Goal: Task Accomplishment & Management: Manage account settings

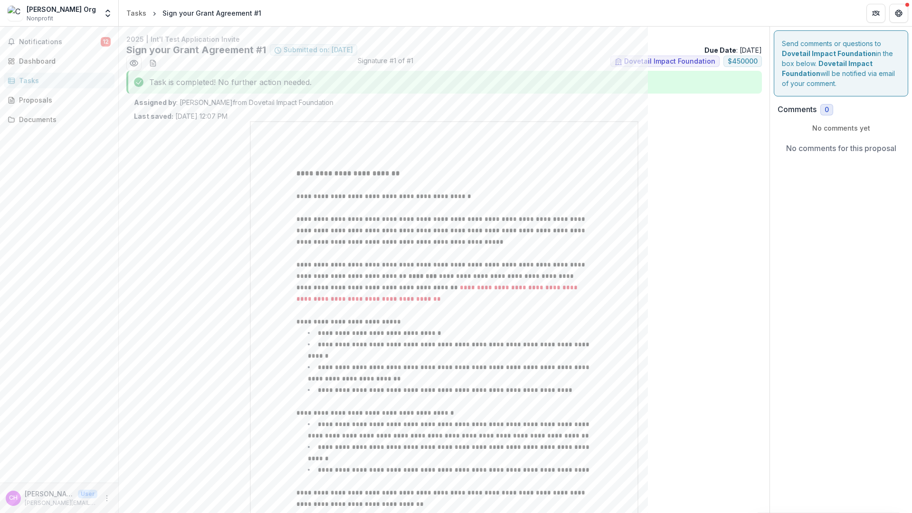
scroll to position [791, 0]
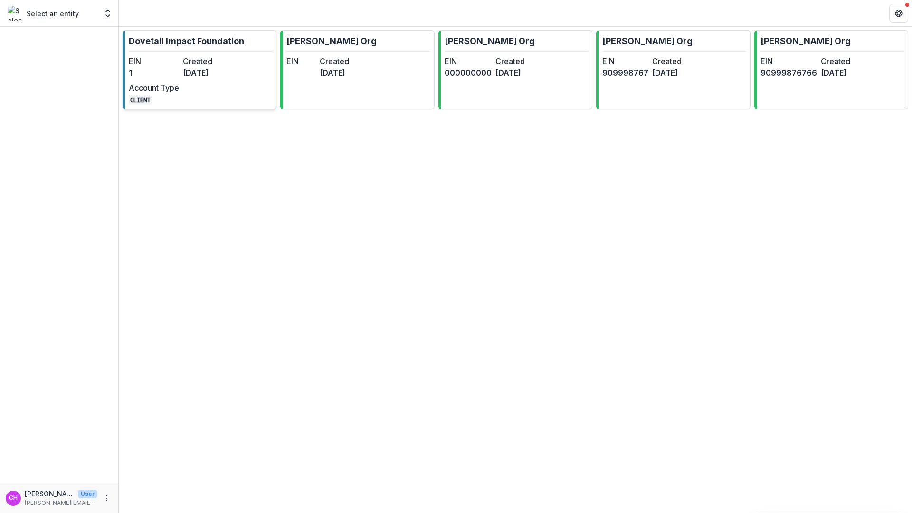
click at [184, 81] on div "EIN 1 Created [DATE] Account Type CLIENT" at bounding box center [181, 80] width 105 height 49
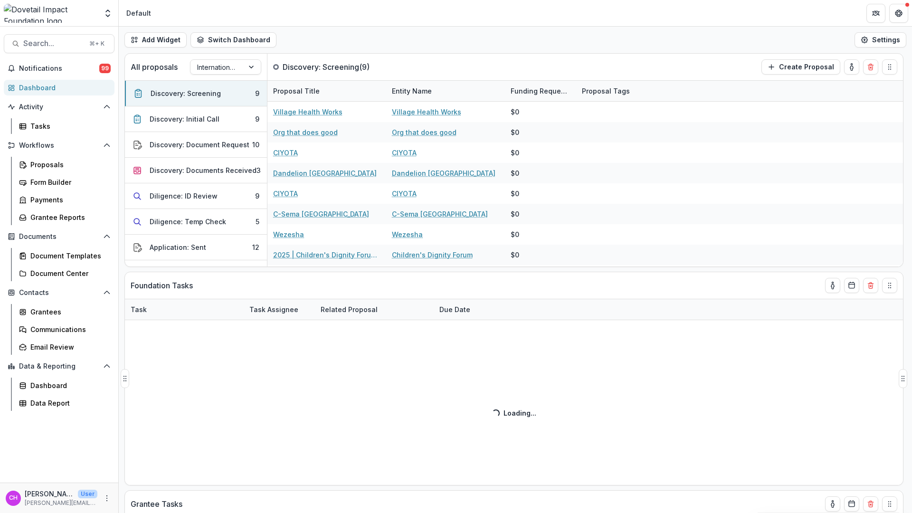
select select "******"
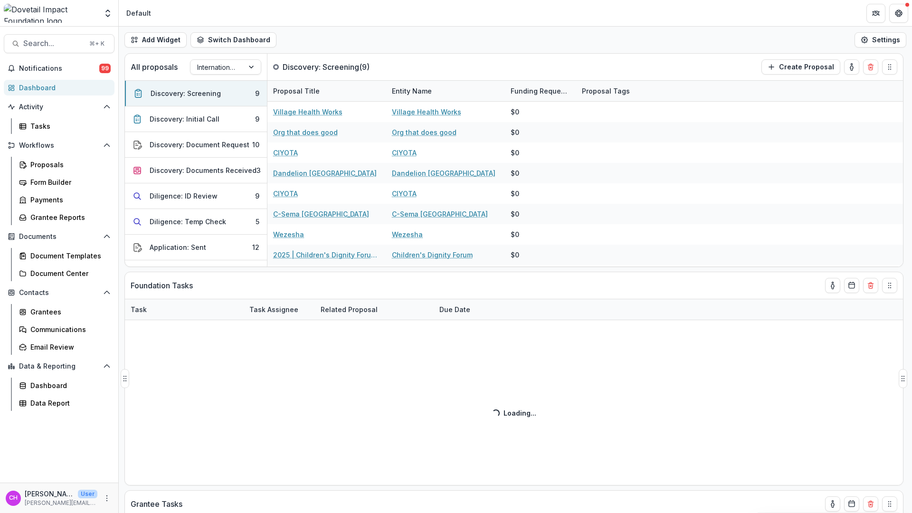
select select "******"
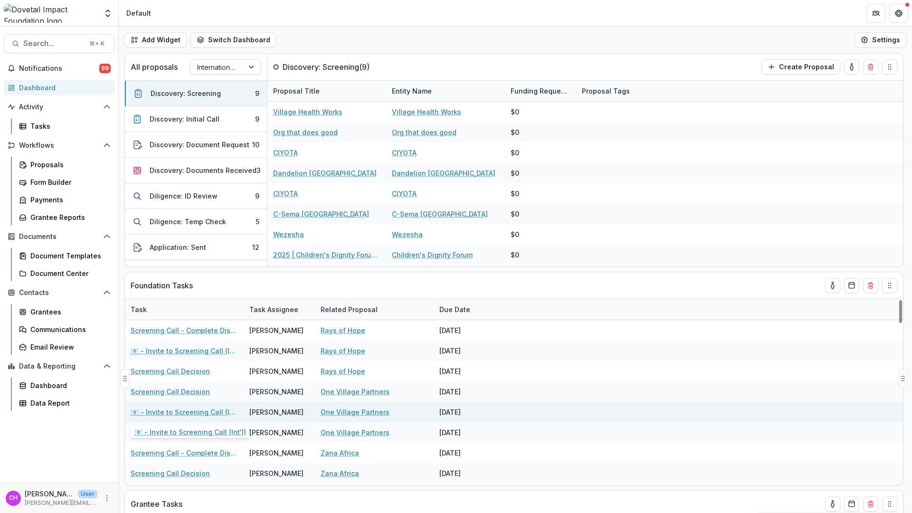
select select "******"
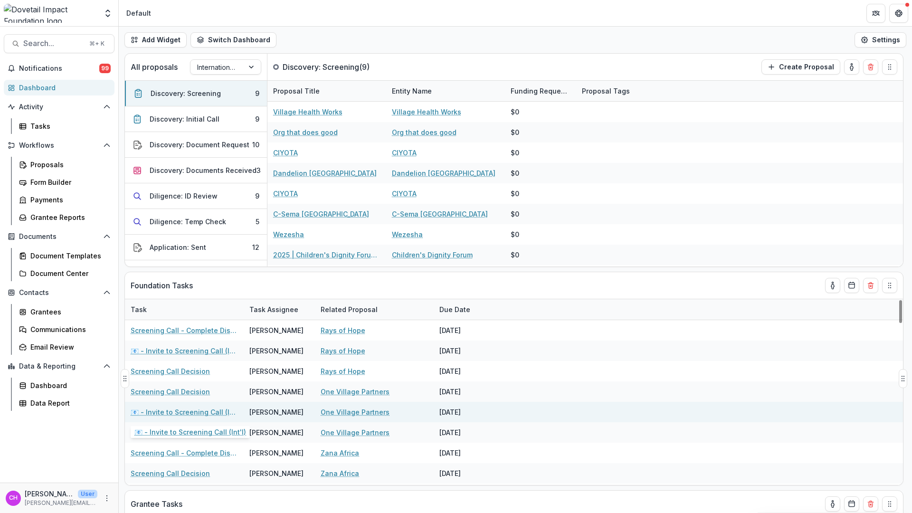
select select "******"
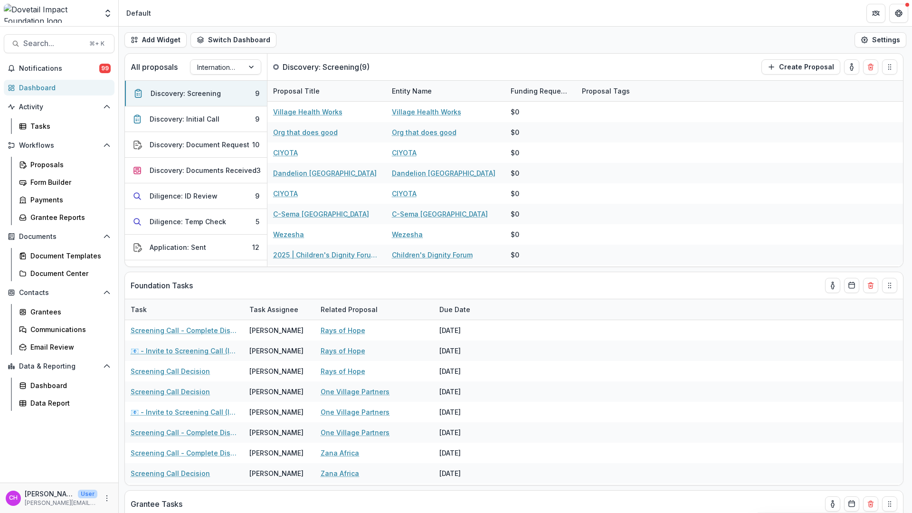
select select "******"
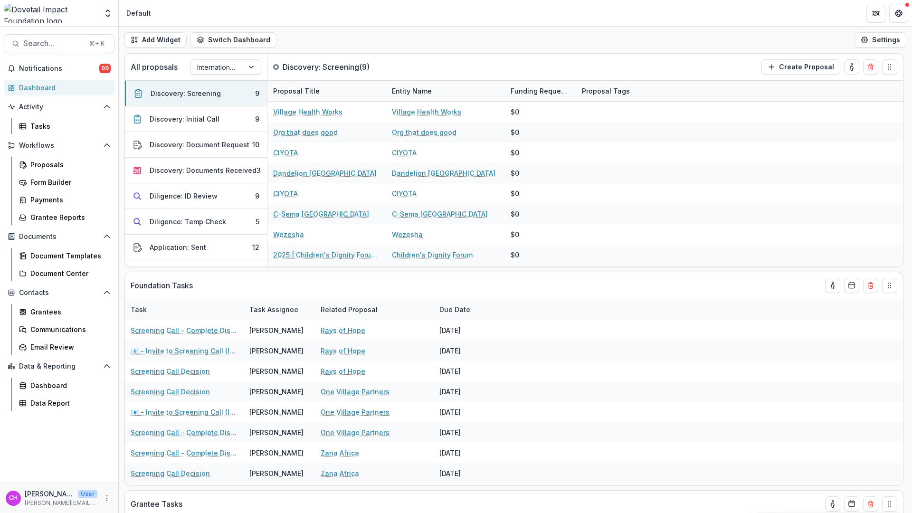
select select "******"
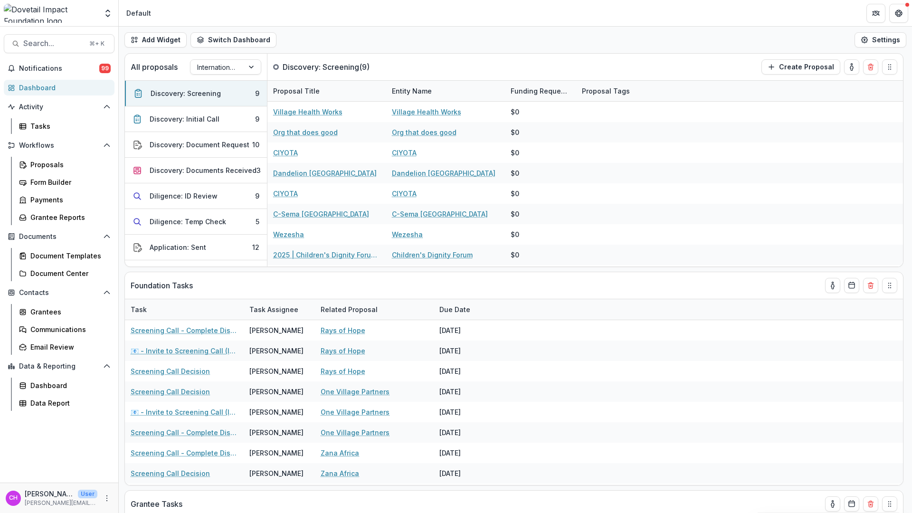
select select "******"
click at [44, 165] on div "Proposals" at bounding box center [68, 165] width 77 height 10
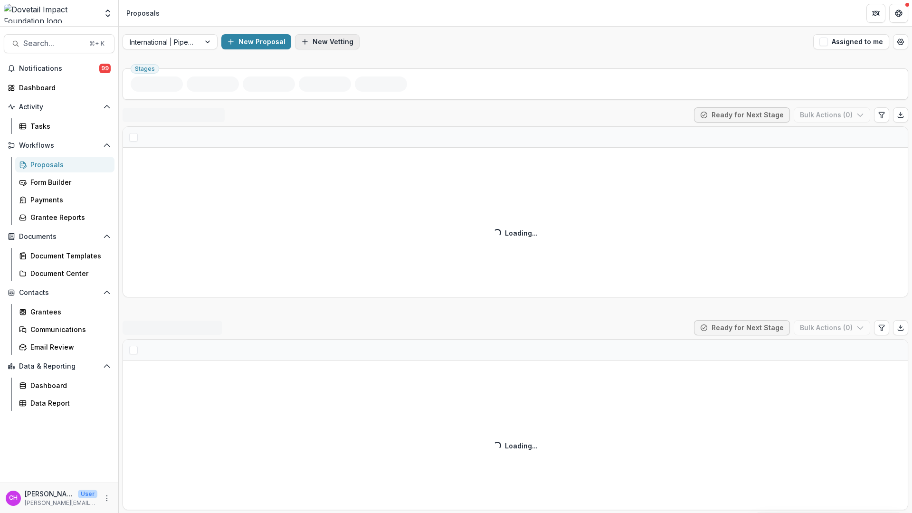
click at [320, 42] on button "New Vetting" at bounding box center [327, 41] width 65 height 15
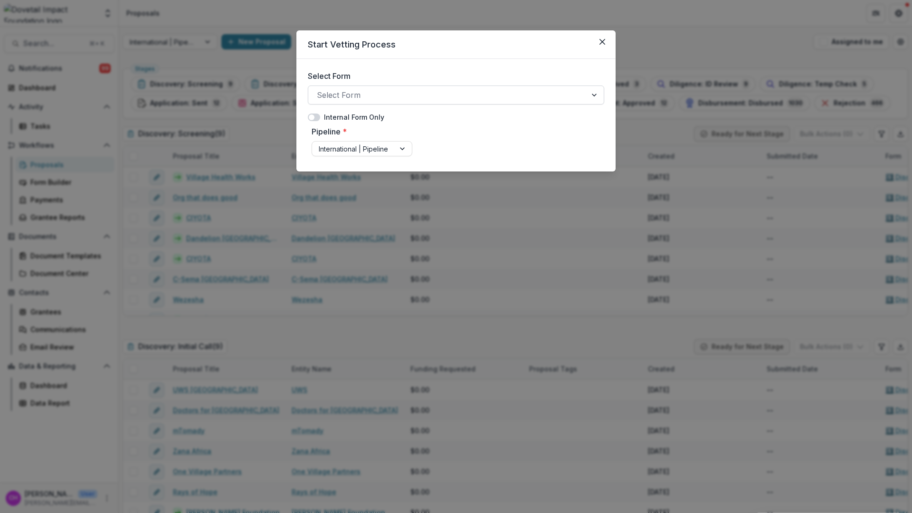
click at [342, 98] on div at bounding box center [447, 94] width 261 height 13
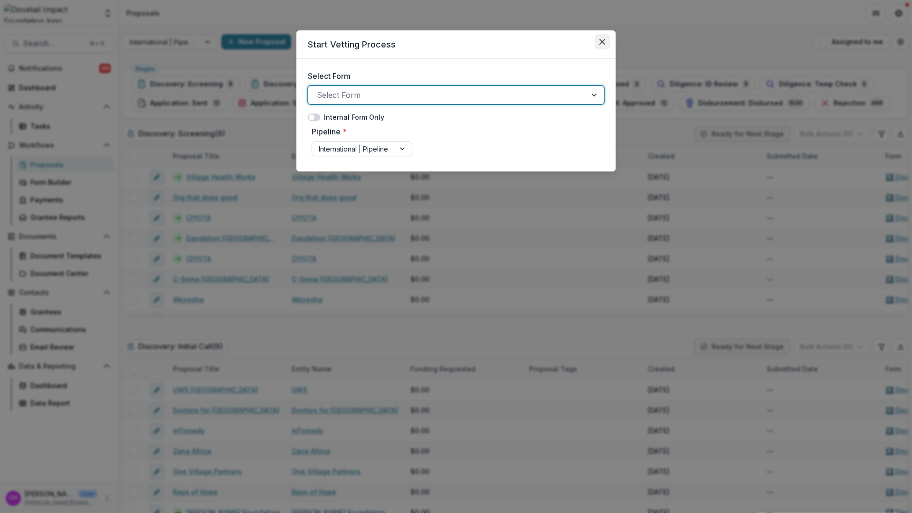
click at [600, 39] on icon "Close" at bounding box center [603, 42] width 6 height 6
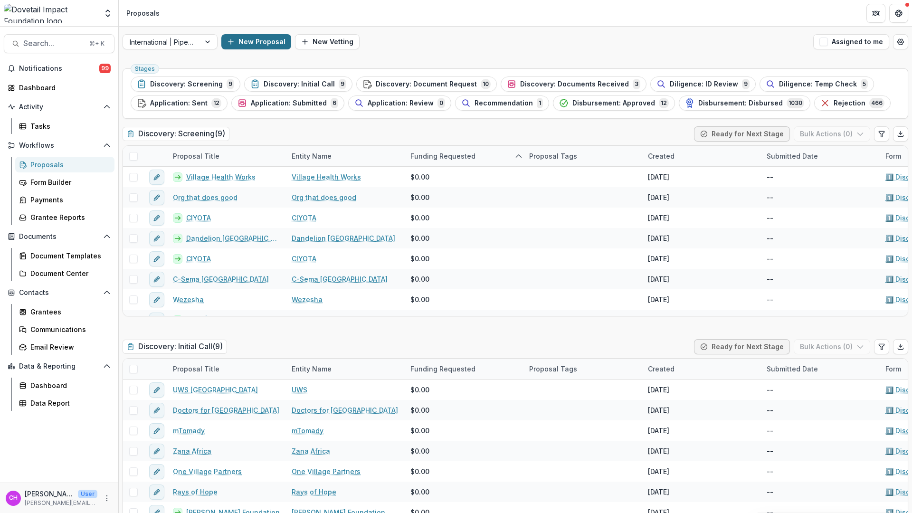
click at [277, 47] on button "New Proposal" at bounding box center [256, 41] width 70 height 15
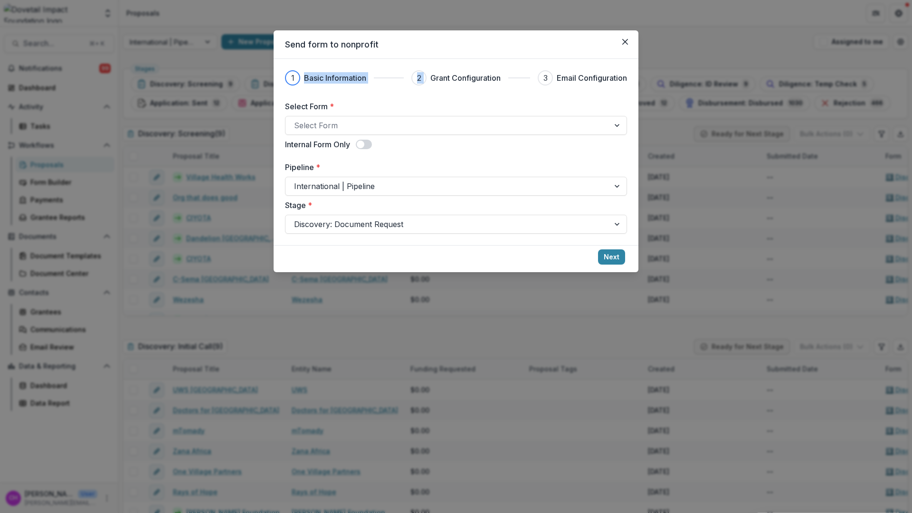
drag, startPoint x: 296, startPoint y: 76, endPoint x: 470, endPoint y: 77, distance: 174.4
click at [482, 70] on div "1 Basic Information 2 Grant Configuration 3 Email Configuration" at bounding box center [456, 77] width 342 height 15
drag, startPoint x: 448, startPoint y: 76, endPoint x: 518, endPoint y: 72, distance: 70.4
click at [518, 72] on div "2 Grant Configuration" at bounding box center [471, 77] width 119 height 15
drag, startPoint x: 562, startPoint y: 77, endPoint x: 619, endPoint y: 53, distance: 62.4
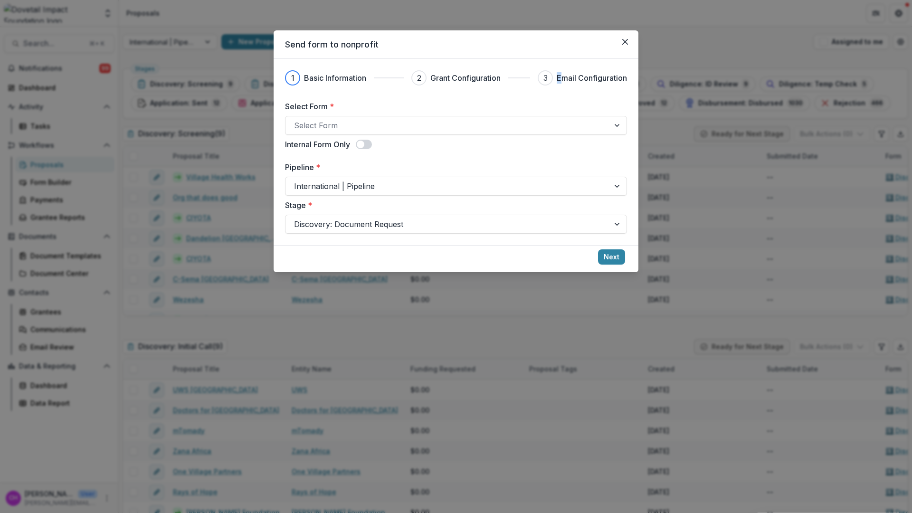
click at [612, 70] on div "3 Email Configuration" at bounding box center [582, 77] width 89 height 15
click at [624, 40] on icon "Close" at bounding box center [626, 42] width 6 height 6
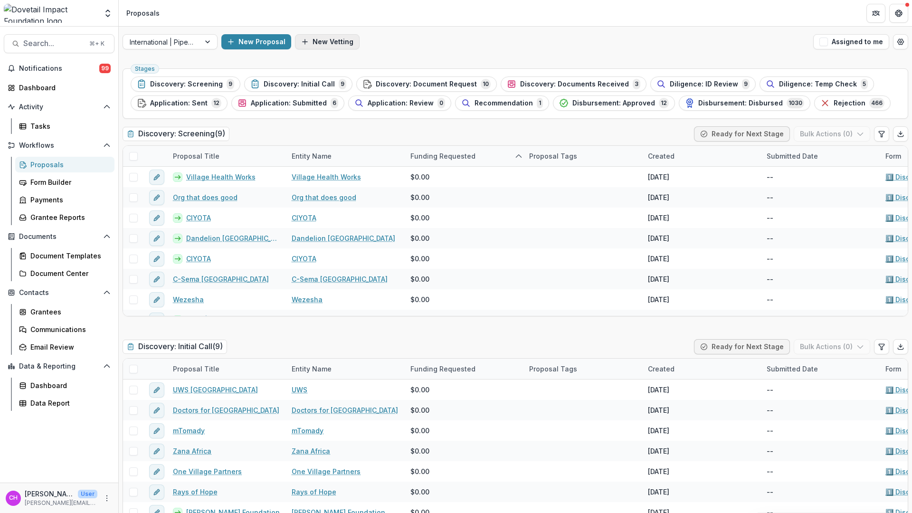
click at [334, 38] on button "New Vetting" at bounding box center [327, 41] width 65 height 15
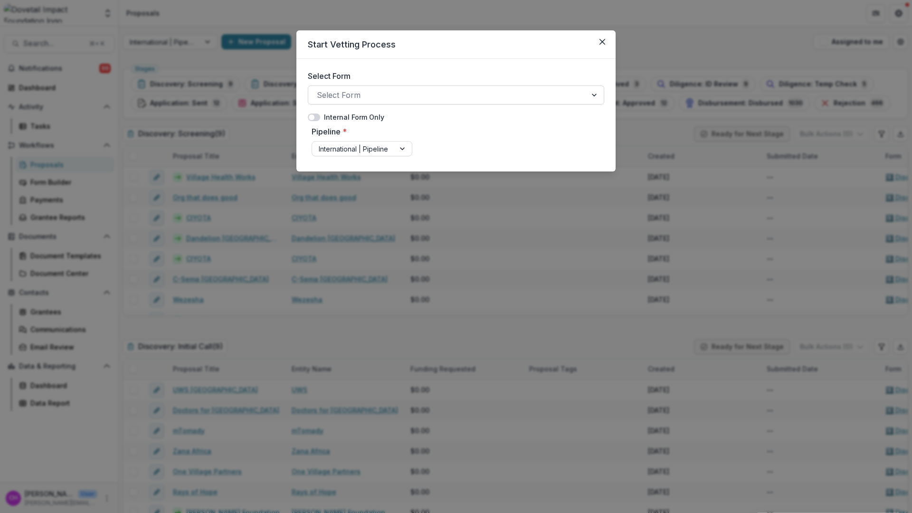
click at [361, 97] on div at bounding box center [447, 94] width 261 height 13
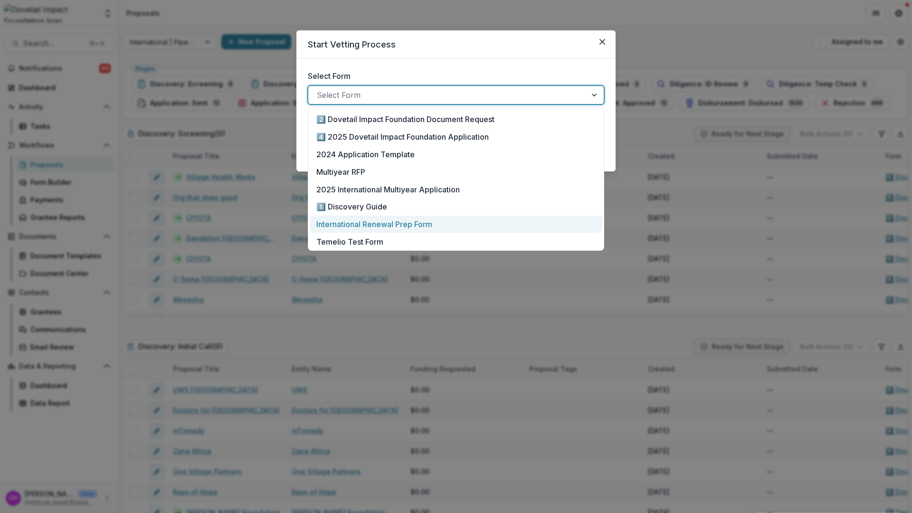
click at [393, 225] on p "International Renewal Prep Form" at bounding box center [375, 224] width 116 height 11
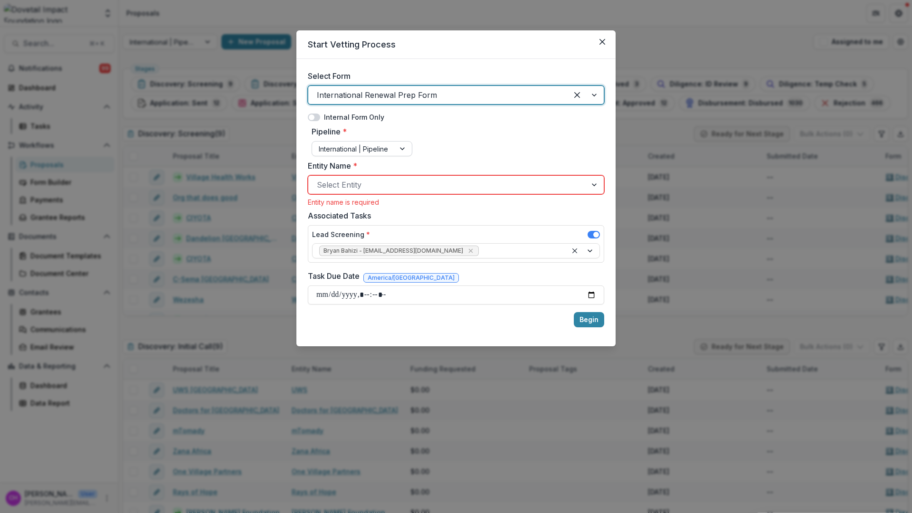
click at [393, 151] on div "International | Pipeline" at bounding box center [353, 149] width 83 height 14
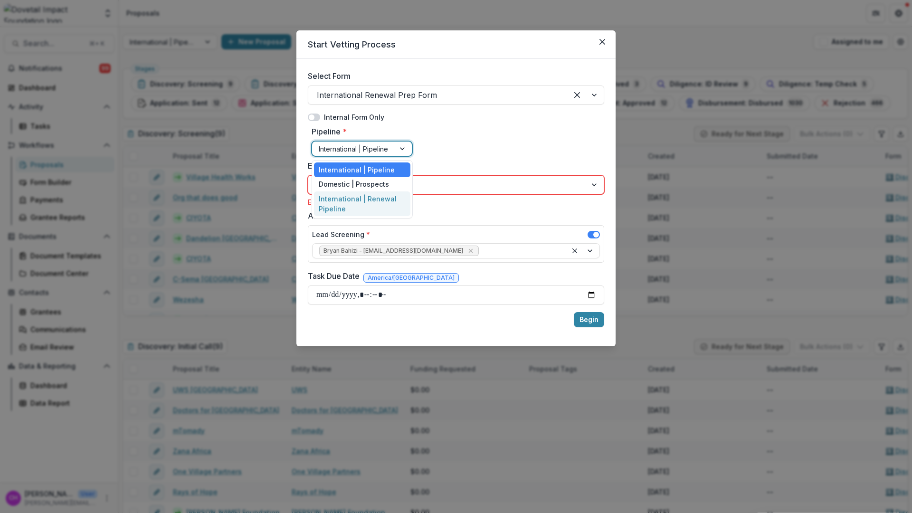
click at [379, 199] on div "International | Renewal Pipeline" at bounding box center [362, 204] width 96 height 25
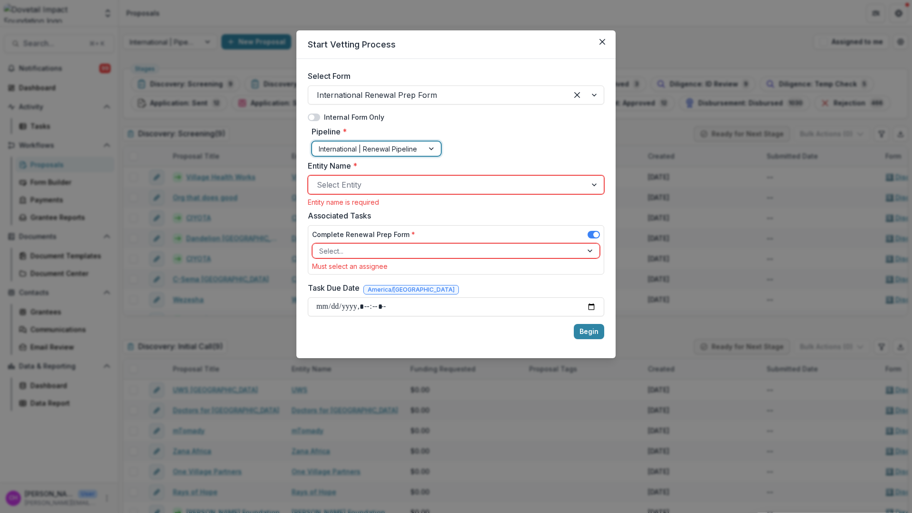
click at [382, 186] on div at bounding box center [447, 184] width 261 height 13
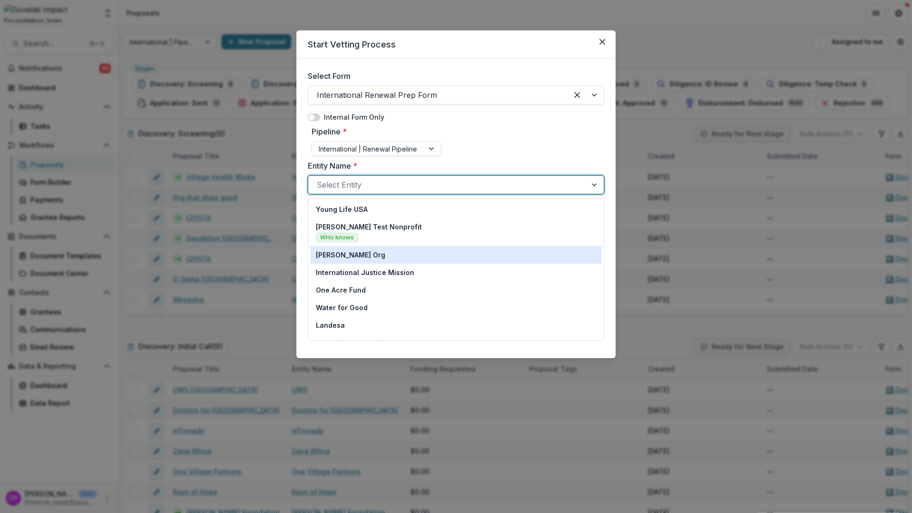
click at [384, 255] on div "[PERSON_NAME] Org" at bounding box center [456, 255] width 280 height 10
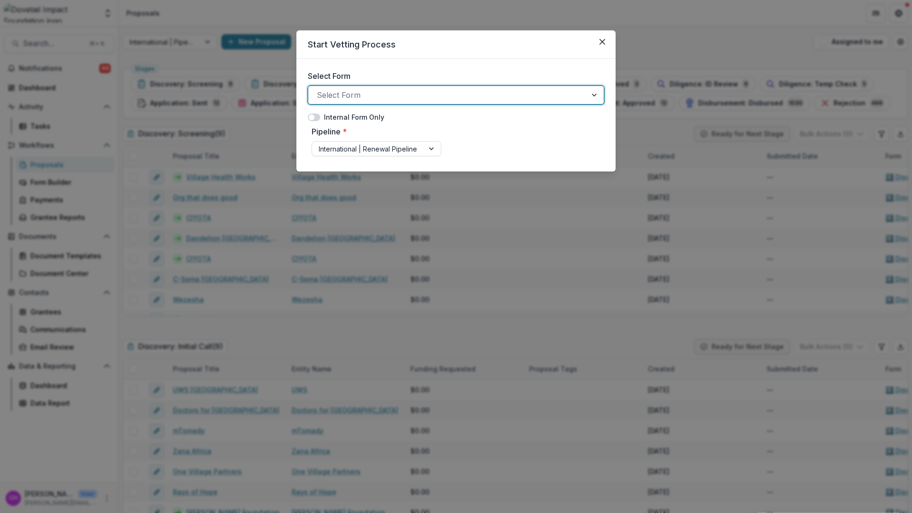
click at [580, 92] on div "Select Form" at bounding box center [447, 94] width 278 height 15
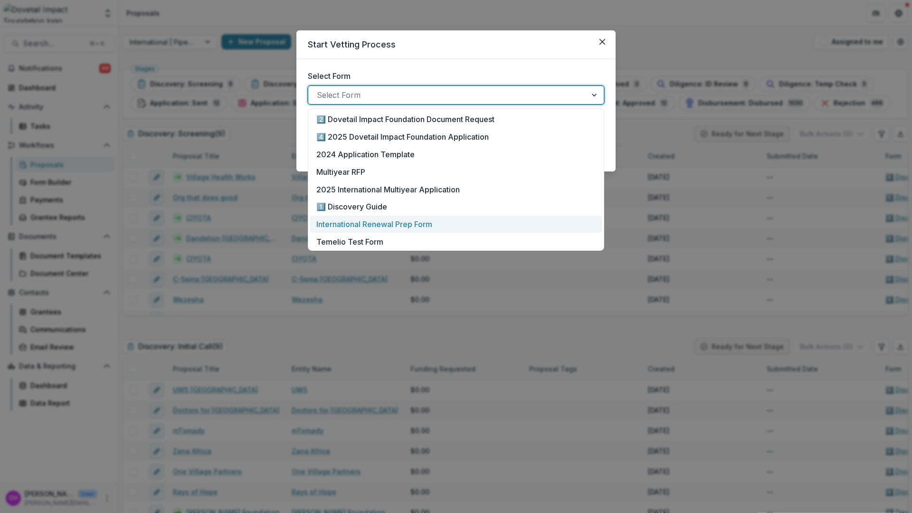
click at [432, 227] on p "International Renewal Prep Form" at bounding box center [375, 224] width 116 height 11
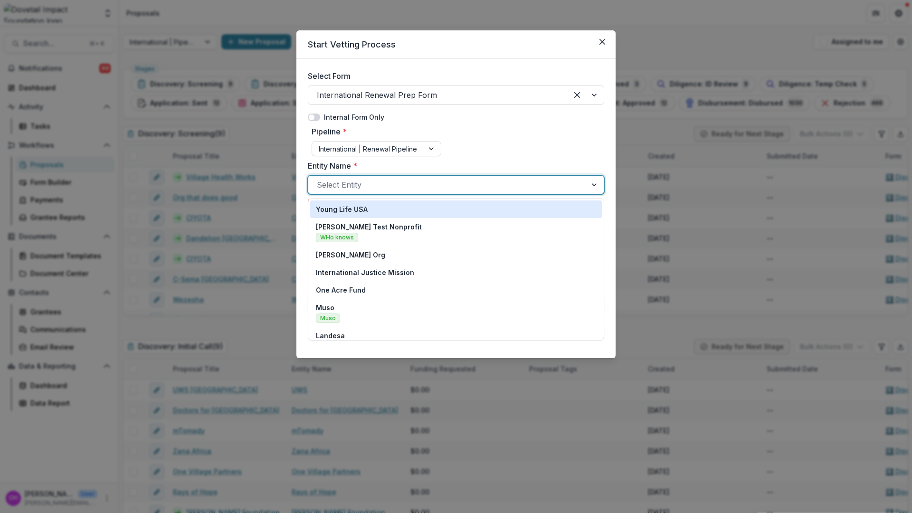
click at [414, 189] on div at bounding box center [447, 184] width 261 height 13
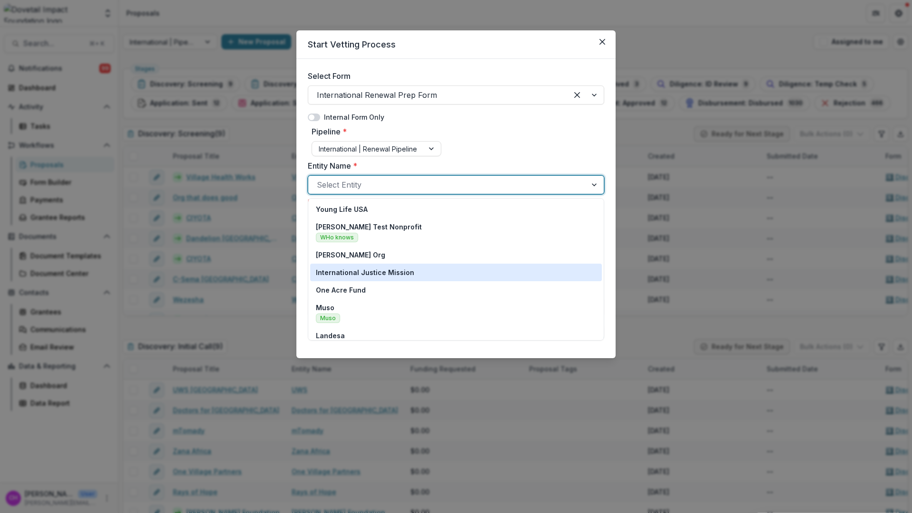
click at [412, 259] on div "[PERSON_NAME] Org" at bounding box center [456, 255] width 280 height 10
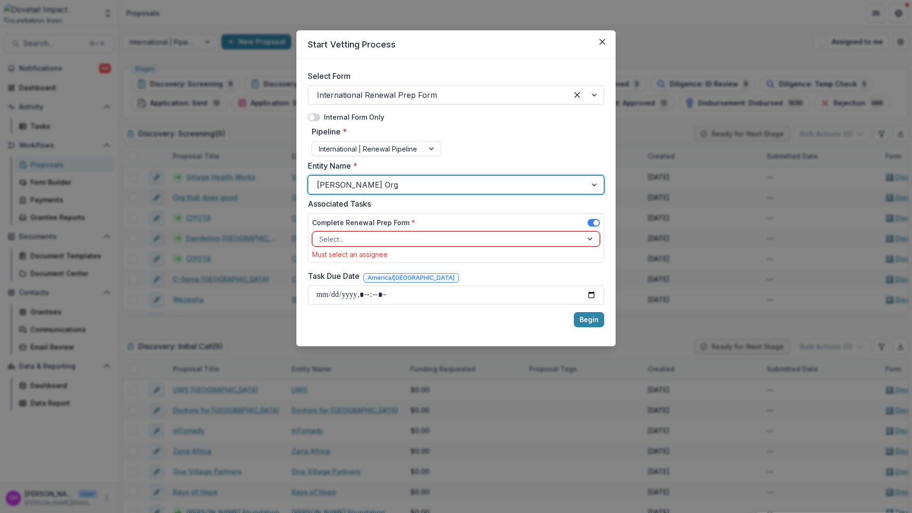
click at [407, 244] on div at bounding box center [447, 239] width 257 height 12
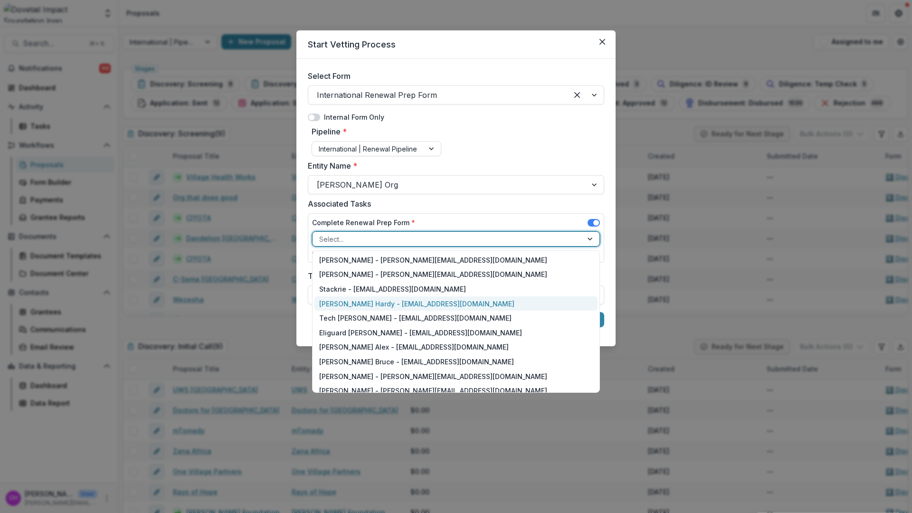
click at [421, 299] on div "[PERSON_NAME] Hardy - [EMAIL_ADDRESS][DOMAIN_NAME]" at bounding box center [456, 304] width 283 height 15
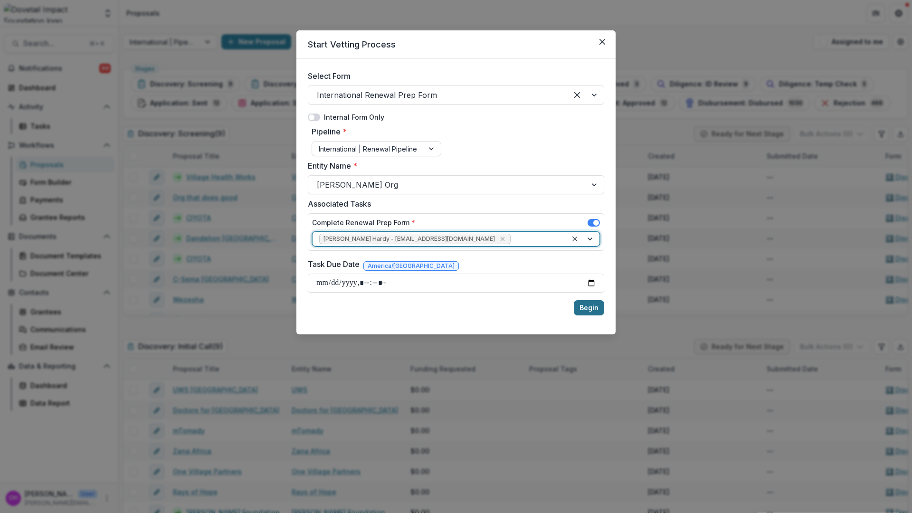
click at [593, 305] on button "Begin" at bounding box center [589, 307] width 30 height 15
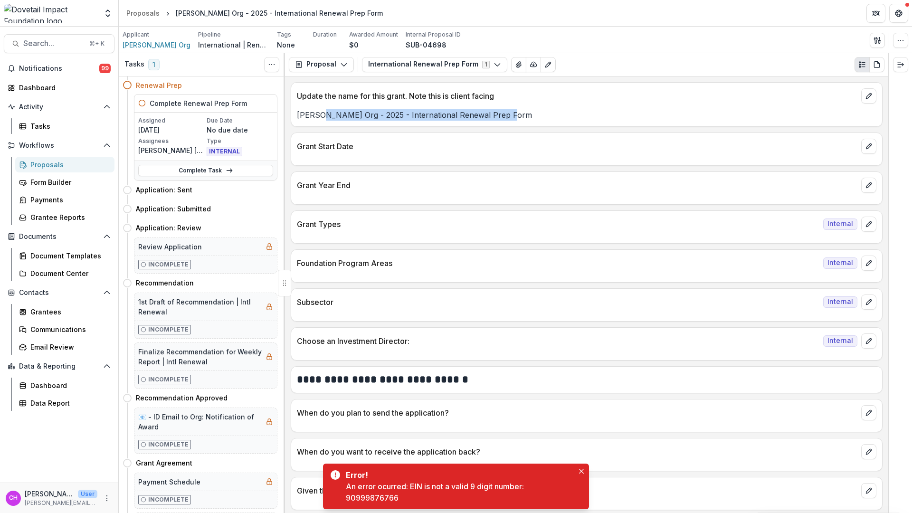
drag, startPoint x: 344, startPoint y: 113, endPoint x: 502, endPoint y: 111, distance: 158.7
click at [502, 111] on p "[PERSON_NAME] Org - 2025 - International Renewal Prep Form" at bounding box center [587, 114] width 580 height 11
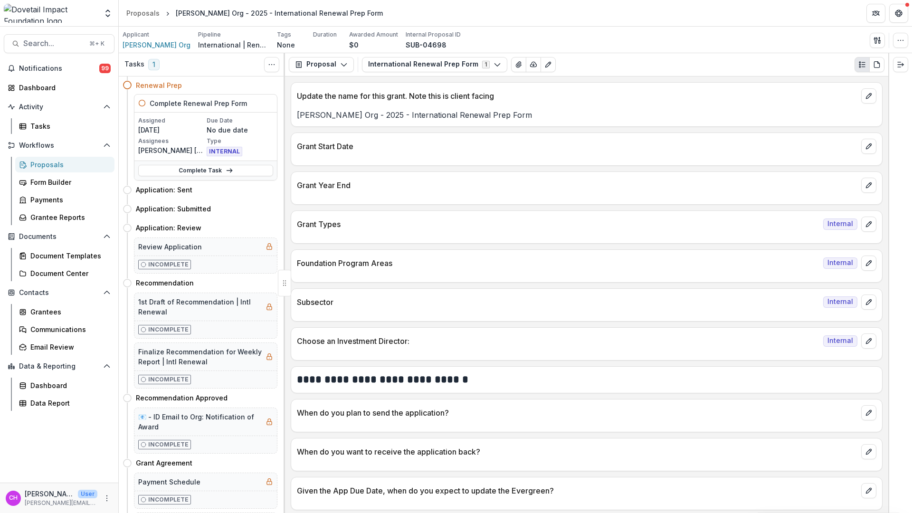
click at [393, 155] on div at bounding box center [586, 157] width 591 height 6
click at [392, 185] on p "Grant Year End" at bounding box center [577, 185] width 561 height 11
click at [483, 233] on div at bounding box center [586, 235] width 591 height 6
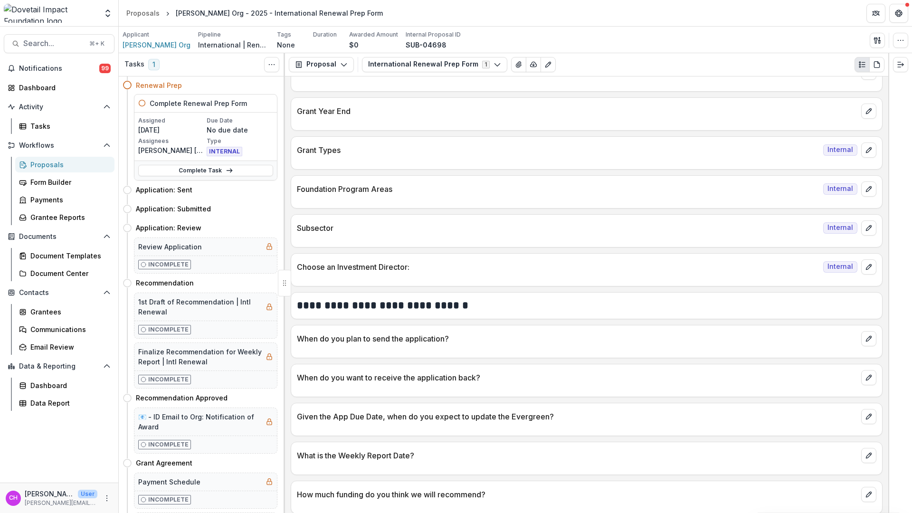
scroll to position [81, 0]
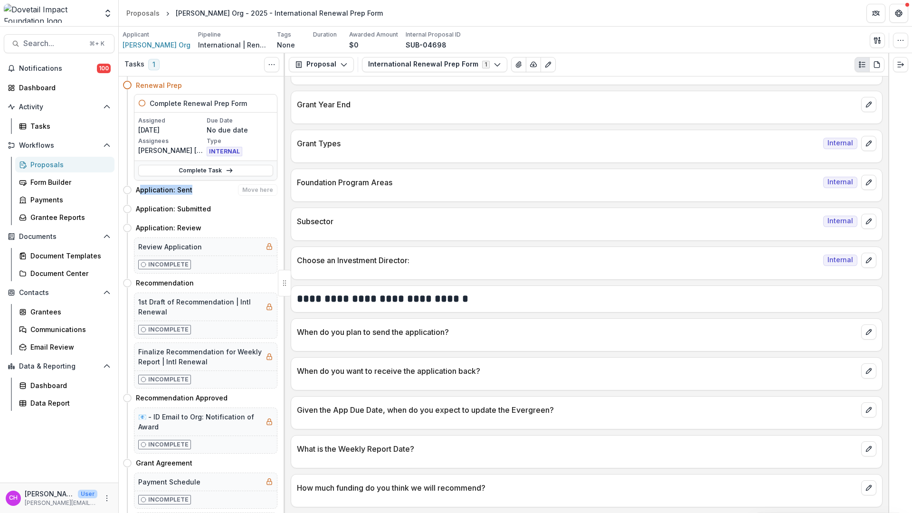
drag, startPoint x: 141, startPoint y: 192, endPoint x: 210, endPoint y: 190, distance: 69.4
click at [210, 190] on div "Application: Sent Move here" at bounding box center [207, 189] width 142 height 11
drag, startPoint x: 298, startPoint y: 372, endPoint x: 479, endPoint y: 372, distance: 180.6
click at [479, 372] on p "When do you want to receive the application back?" at bounding box center [577, 370] width 561 height 11
click at [181, 195] on h4 "Application: Sent" at bounding box center [164, 190] width 57 height 10
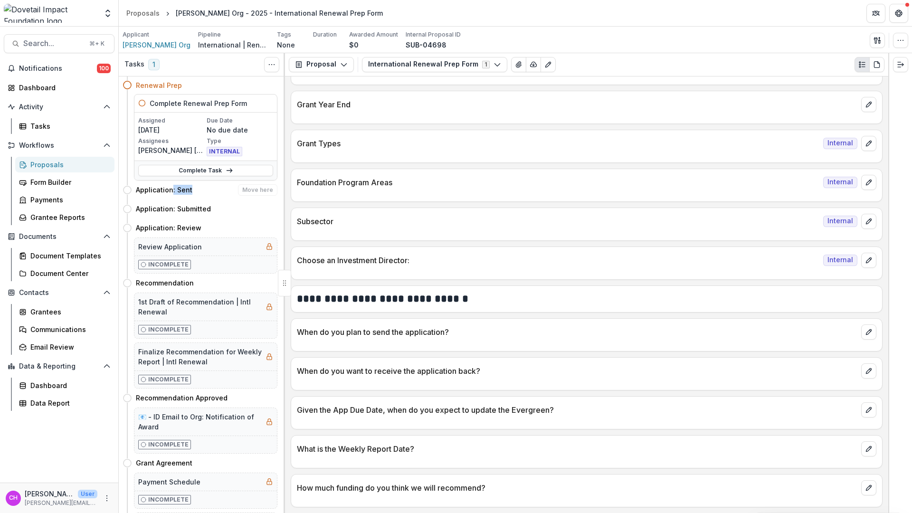
drag, startPoint x: 172, startPoint y: 189, endPoint x: 193, endPoint y: 191, distance: 21.9
click at [193, 191] on div "Application: Sent Move here" at bounding box center [207, 189] width 142 height 11
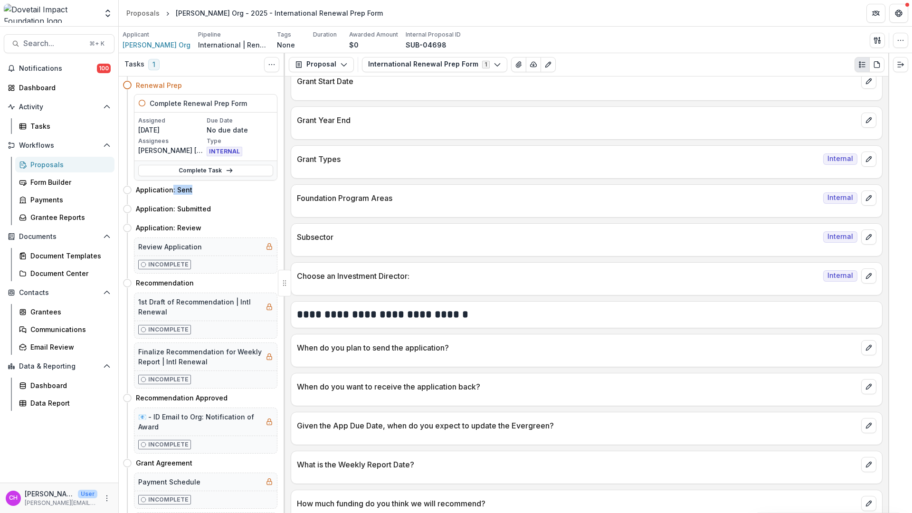
scroll to position [0, 0]
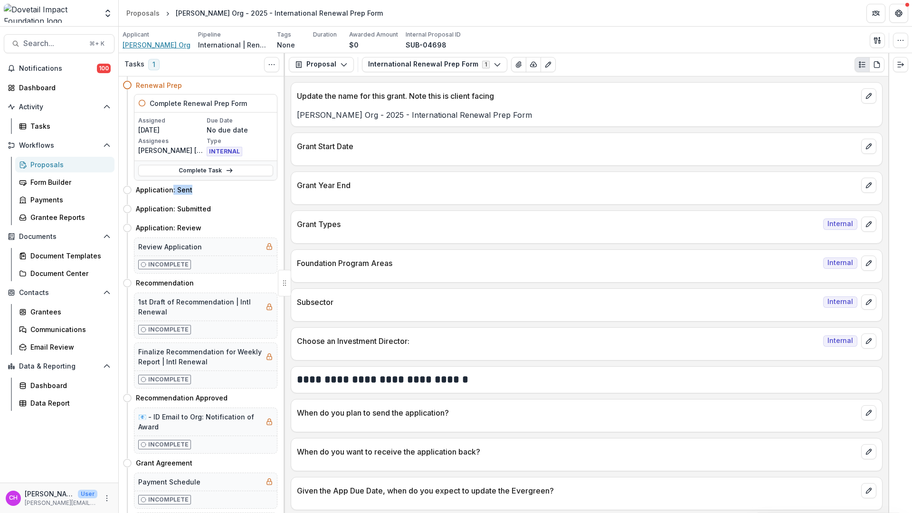
click at [158, 49] on span "[PERSON_NAME] Org" at bounding box center [157, 45] width 68 height 10
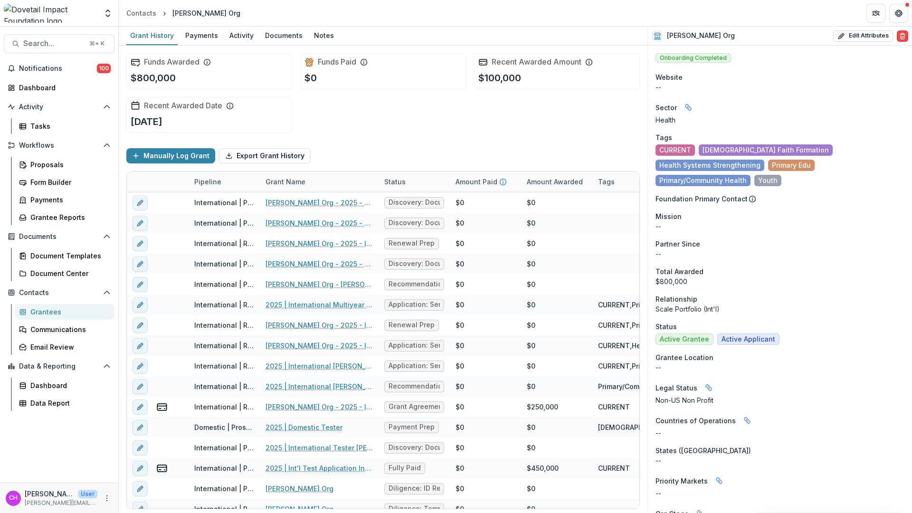
click at [75, 155] on div "Workflows Proposals Form Builder Payments Grantee Reports" at bounding box center [59, 181] width 118 height 87
click at [74, 163] on div "Proposals" at bounding box center [68, 165] width 77 height 10
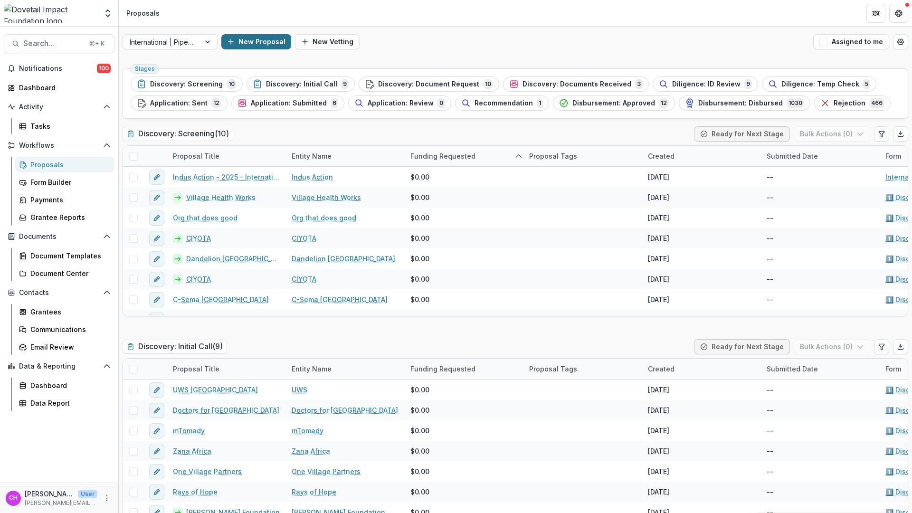
click at [258, 44] on button "New Proposal" at bounding box center [256, 41] width 70 height 15
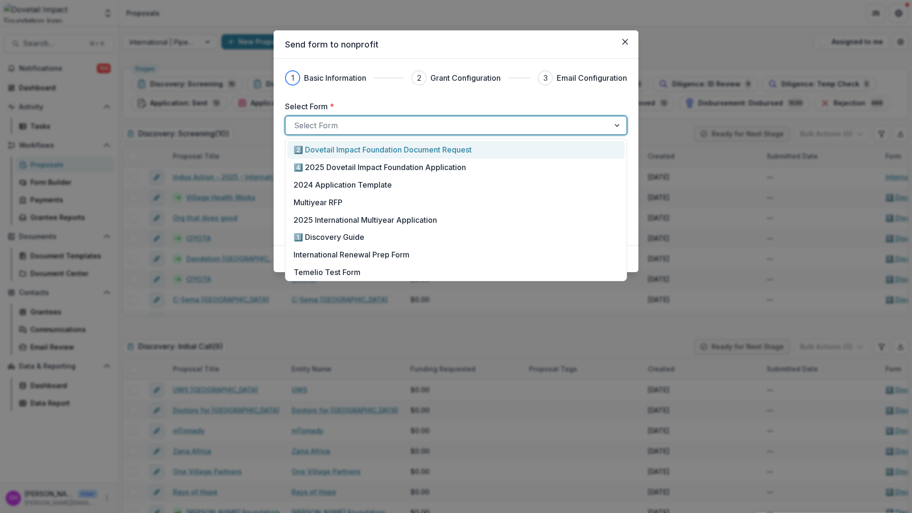
click at [488, 125] on div at bounding box center [447, 125] width 307 height 13
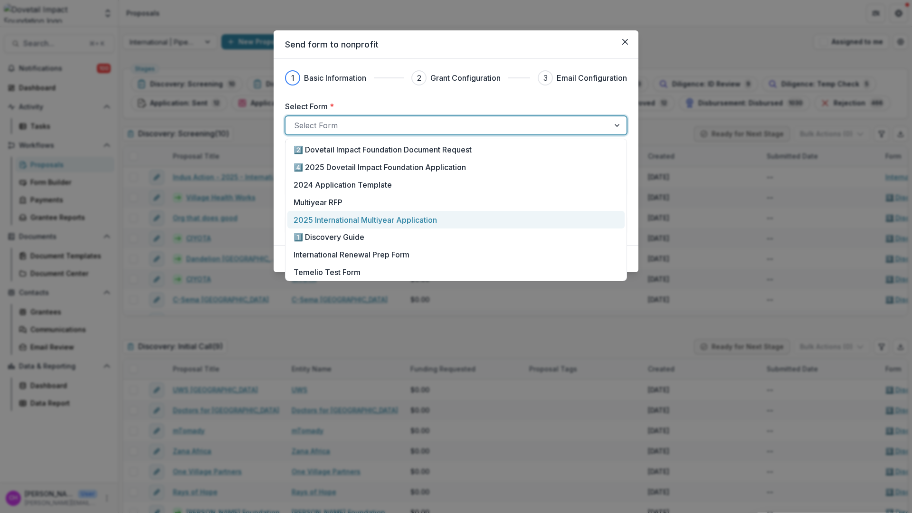
click at [441, 220] on div "2025 International Multiyear Application" at bounding box center [456, 219] width 325 height 11
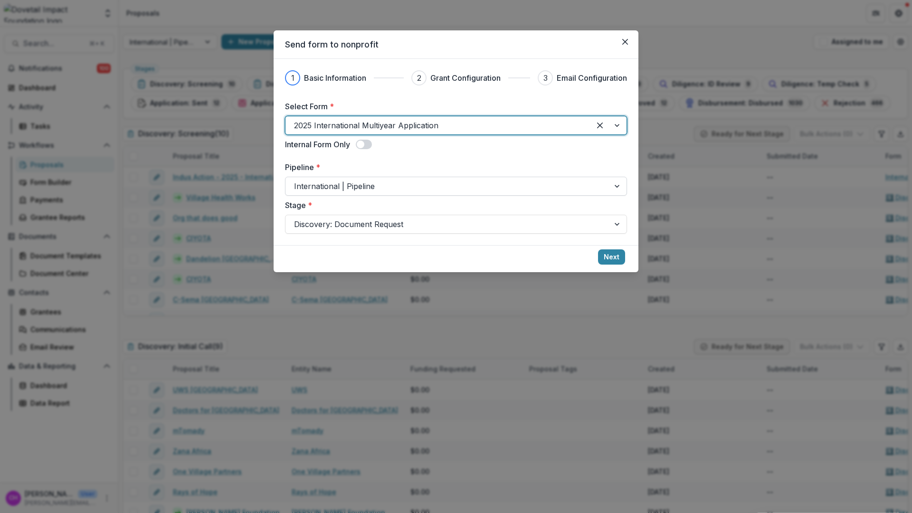
click at [435, 188] on div at bounding box center [447, 186] width 307 height 13
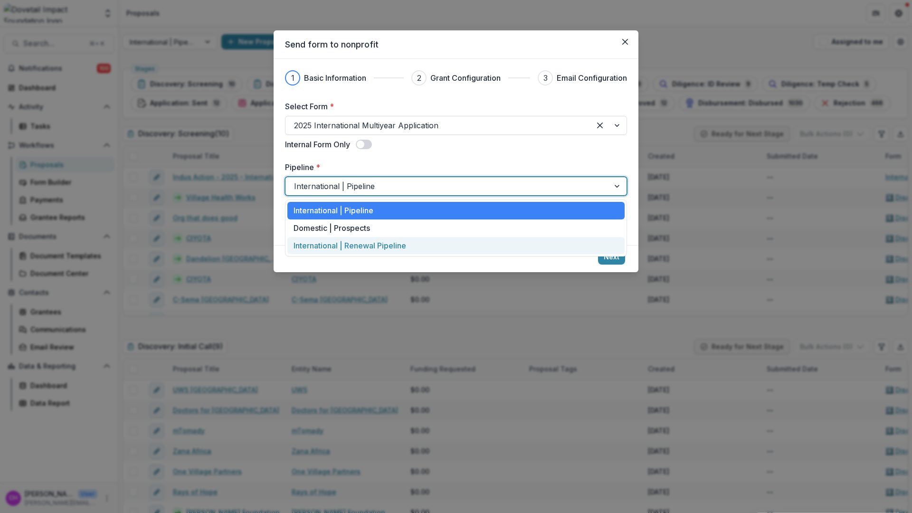
click at [422, 249] on div "International | Renewal Pipeline" at bounding box center [456, 246] width 337 height 18
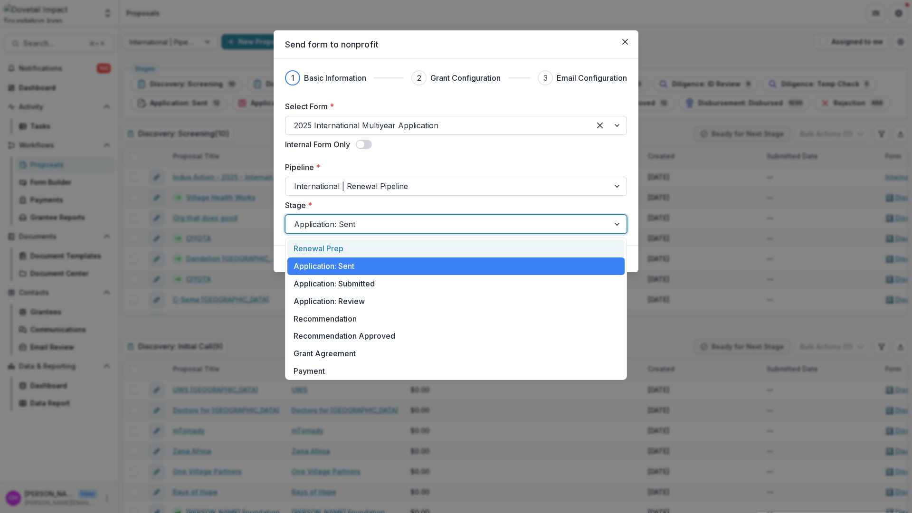
click at [436, 226] on div at bounding box center [447, 224] width 307 height 13
click at [408, 204] on label "Stage *" at bounding box center [453, 205] width 336 height 11
click at [297, 219] on input "Stage *" at bounding box center [295, 224] width 2 height 11
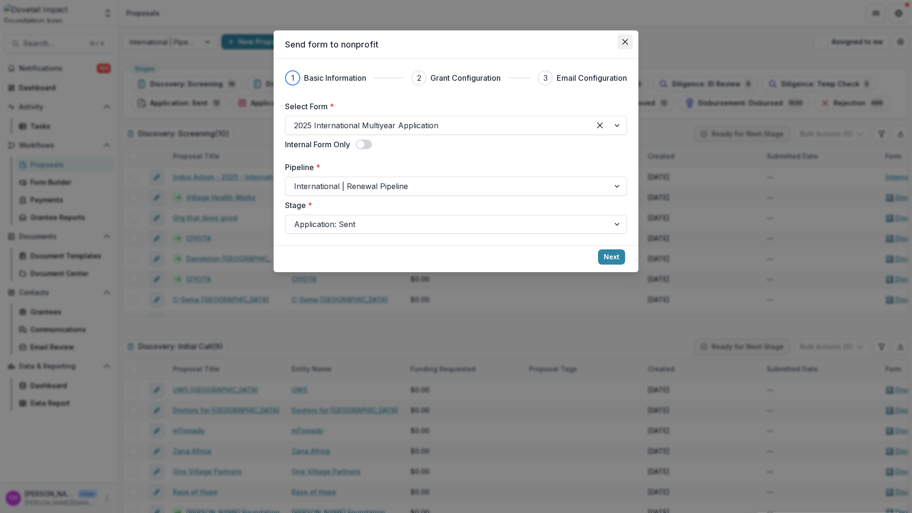
click at [621, 43] on button "Close" at bounding box center [625, 41] width 15 height 15
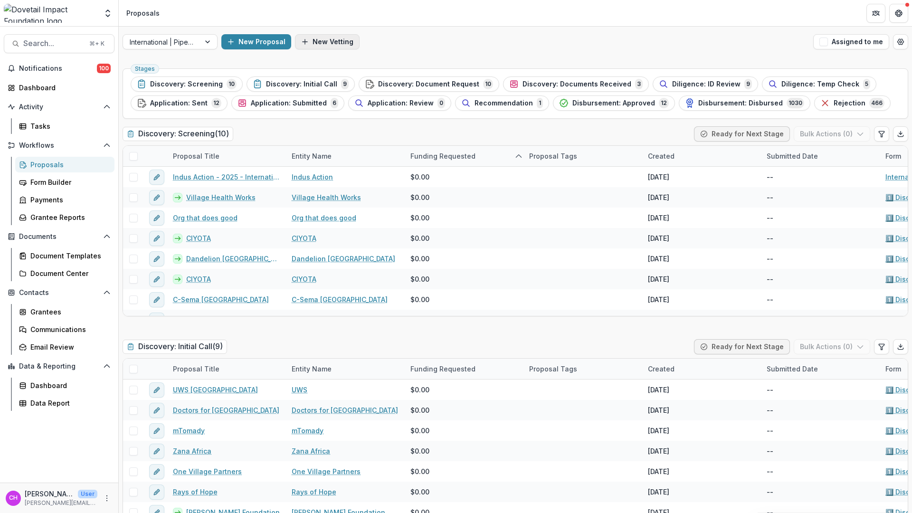
click at [327, 41] on button "New Vetting" at bounding box center [327, 41] width 65 height 15
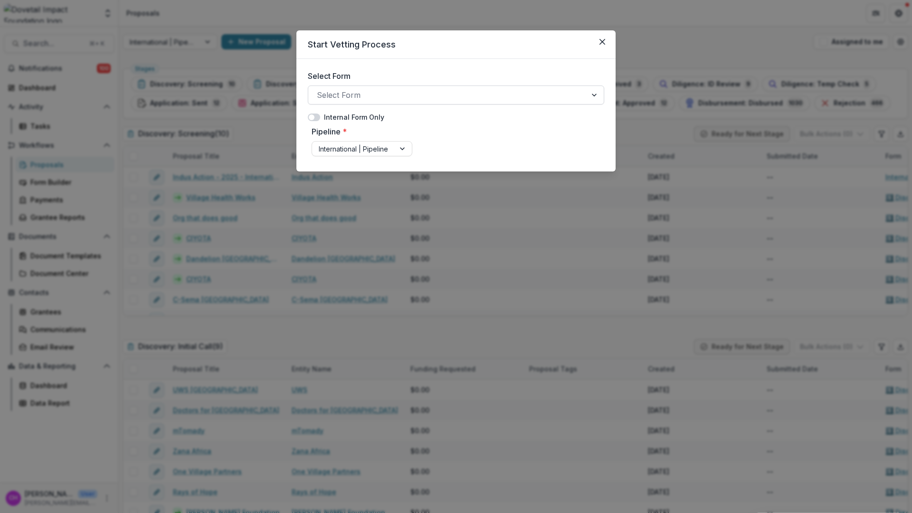
click at [394, 91] on div at bounding box center [447, 94] width 261 height 13
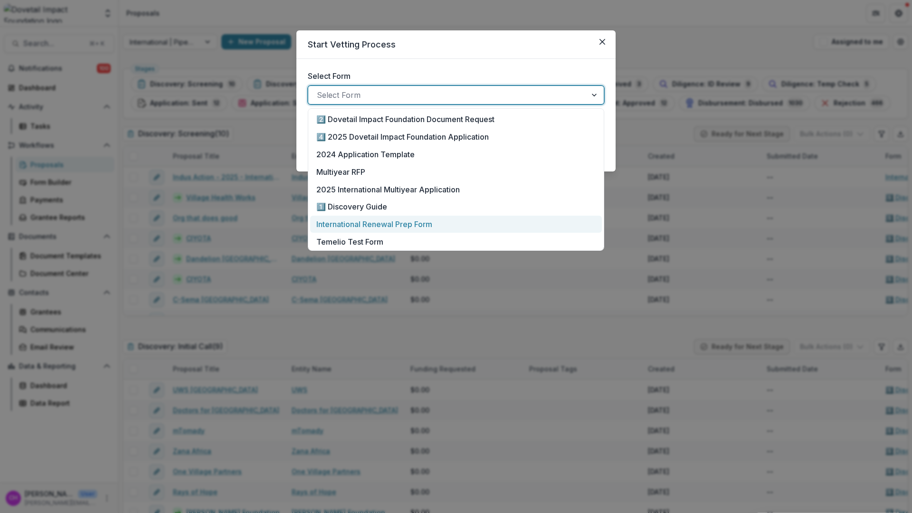
click at [419, 225] on p "International Renewal Prep Form" at bounding box center [375, 224] width 116 height 11
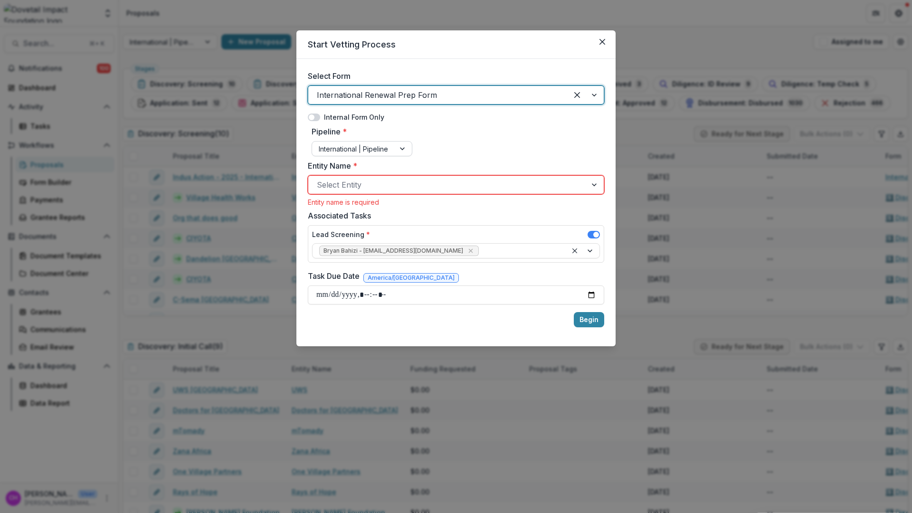
click at [381, 146] on div at bounding box center [353, 149] width 69 height 12
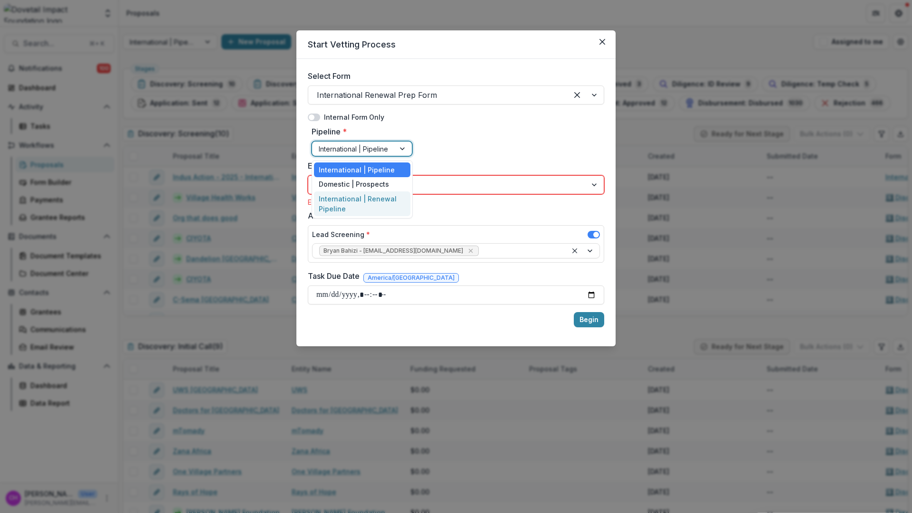
click at [391, 201] on div "International | Renewal Pipeline" at bounding box center [362, 204] width 96 height 25
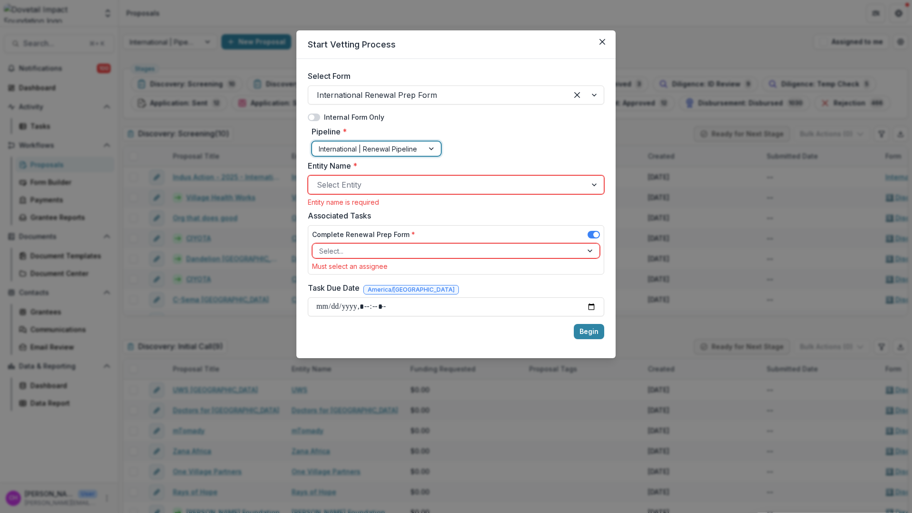
click at [400, 186] on div at bounding box center [447, 184] width 261 height 13
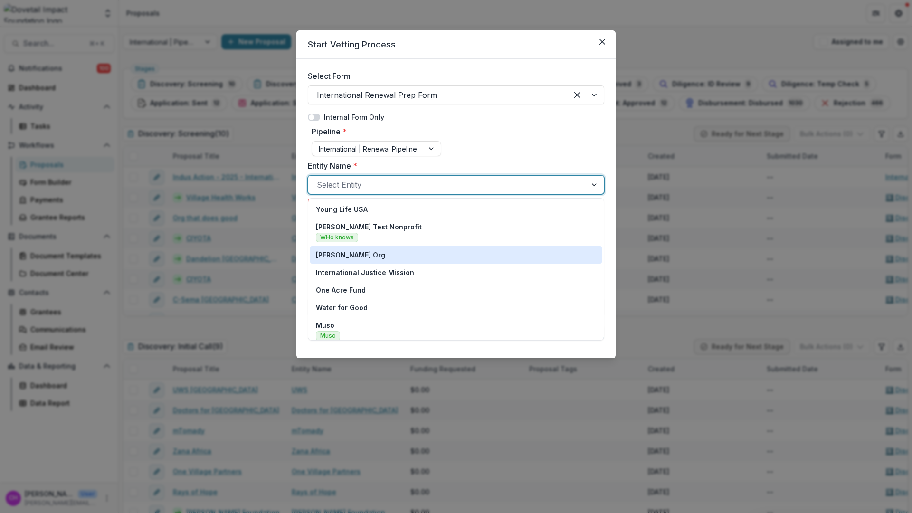
click at [402, 256] on div "[PERSON_NAME] Org" at bounding box center [456, 255] width 280 height 10
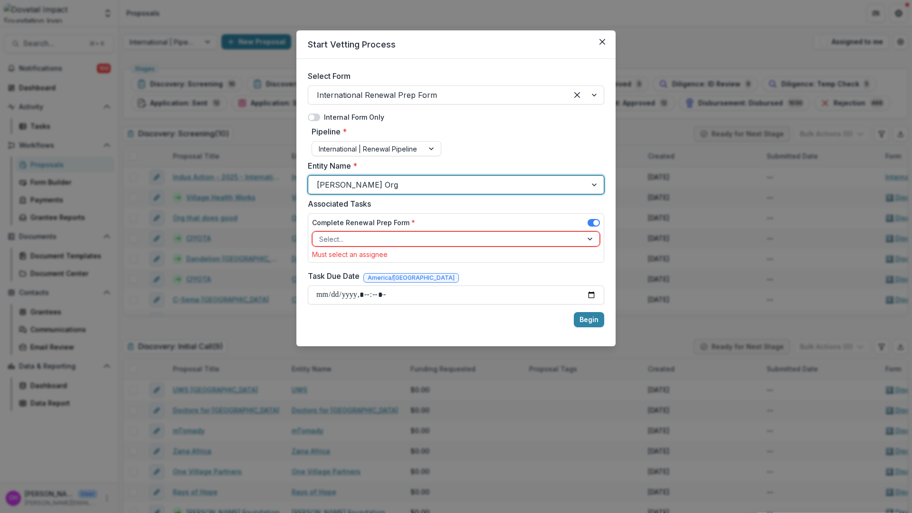
click at [407, 235] on div at bounding box center [447, 239] width 257 height 12
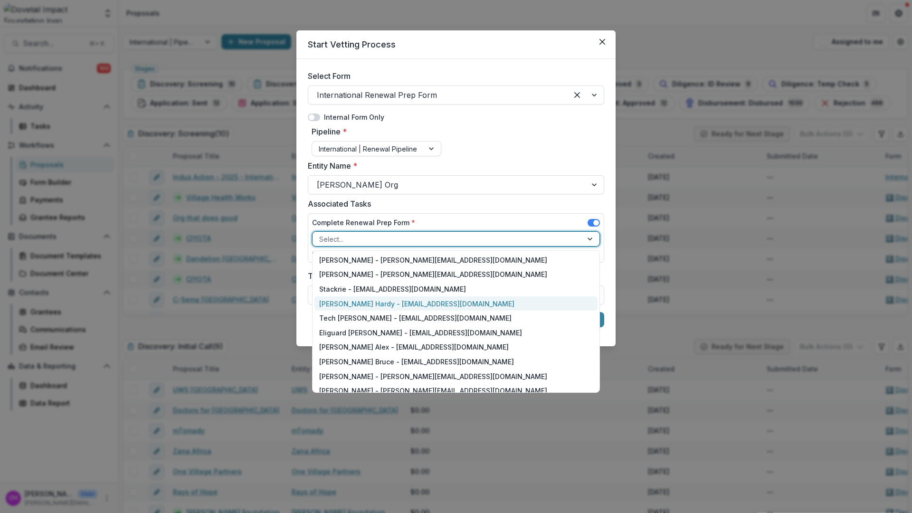
click at [407, 301] on div "[PERSON_NAME] Hardy - [EMAIL_ADDRESS][DOMAIN_NAME]" at bounding box center [456, 304] width 283 height 15
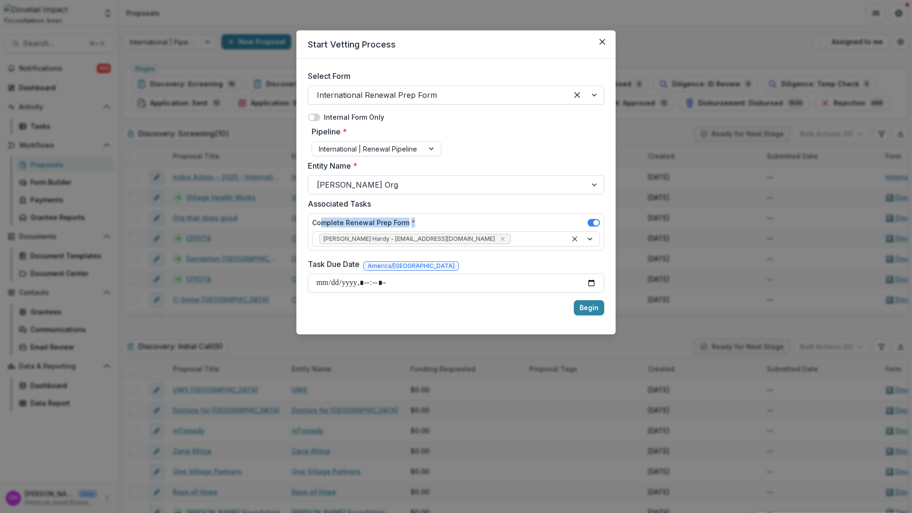
drag, startPoint x: 320, startPoint y: 223, endPoint x: 412, endPoint y: 227, distance: 91.8
click at [412, 227] on div "Complete Renewal Prep Form *" at bounding box center [456, 225] width 288 height 14
click at [412, 222] on span "*" at bounding box center [414, 223] width 4 height 8
click at [426, 331] on div "Select Form International Renewal Prep Form Internal Form Only Pipeline * Inter…" at bounding box center [456, 197] width 319 height 276
click at [602, 40] on icon "Close" at bounding box center [603, 42] width 6 height 6
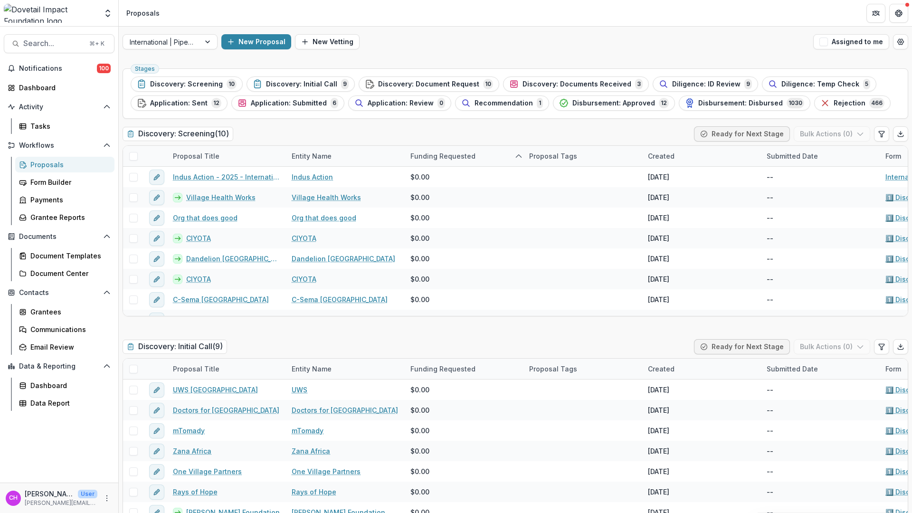
click at [263, 52] on div "International | Pipeline New Proposal New Vetting Assigned to me" at bounding box center [516, 42] width 794 height 30
click at [269, 44] on button "New Proposal" at bounding box center [256, 41] width 70 height 15
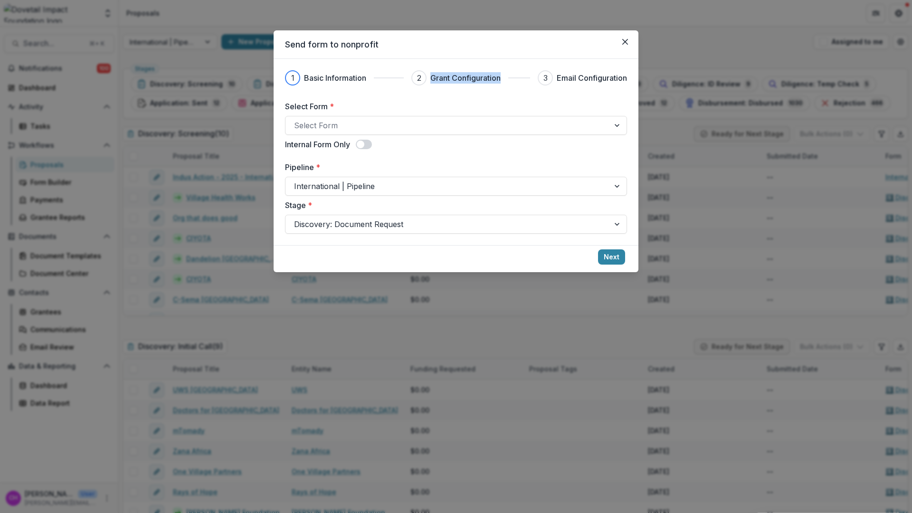
drag, startPoint x: 432, startPoint y: 79, endPoint x: 505, endPoint y: 77, distance: 73.2
click at [505, 77] on div "2 Grant Configuration" at bounding box center [471, 77] width 119 height 15
drag, startPoint x: 629, startPoint y: 32, endPoint x: 627, endPoint y: 40, distance: 8.2
click at [627, 40] on section "Send form to nonprofit 1 Basic Information 2 Grant Configuration 3 Email Config…" at bounding box center [456, 151] width 365 height 242
click at [626, 41] on icon "Close" at bounding box center [626, 42] width 6 height 6
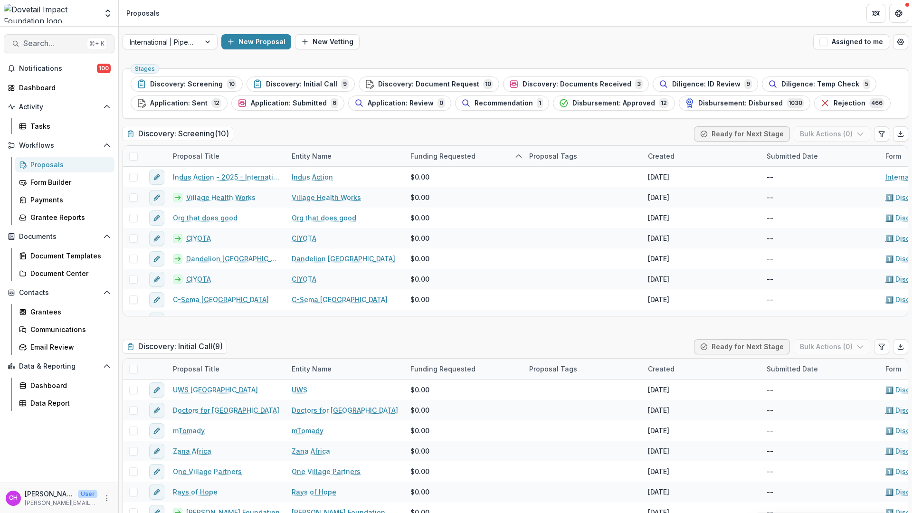
click at [57, 42] on span "Search..." at bounding box center [53, 43] width 60 height 9
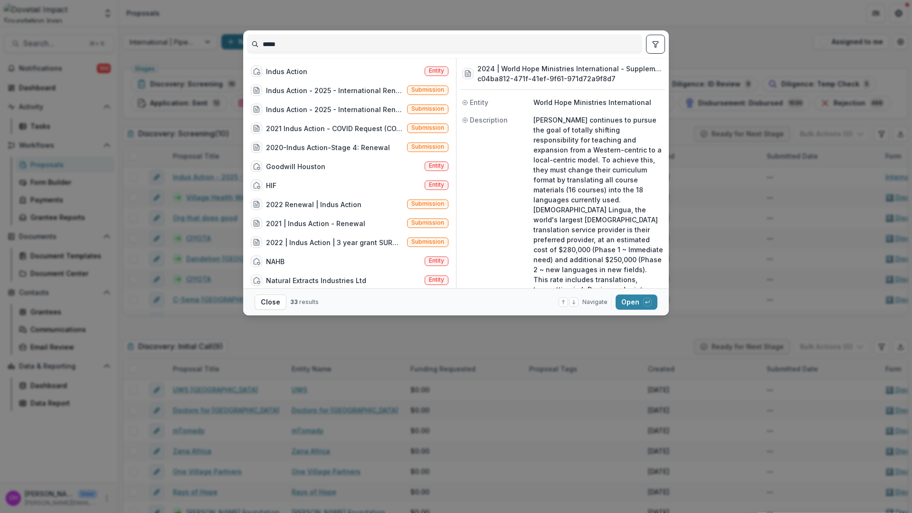
type input "*****"
click at [309, 60] on div "Indus Action Entity Indus Action - 2025 - International Renewal Prep Form Submi…" at bounding box center [351, 173] width 209 height 230
click at [310, 68] on div "Indus Action Entity" at bounding box center [349, 71] width 205 height 19
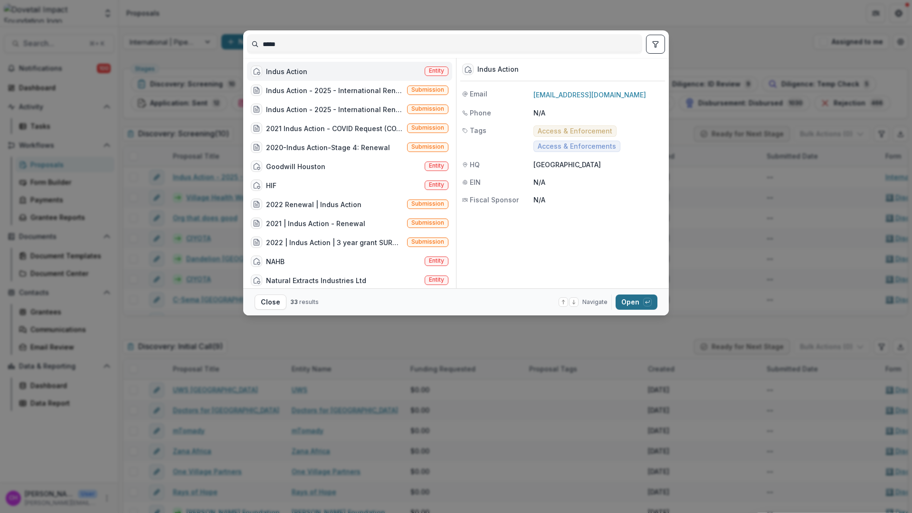
click at [649, 301] on icon "button" at bounding box center [648, 302] width 6 height 6
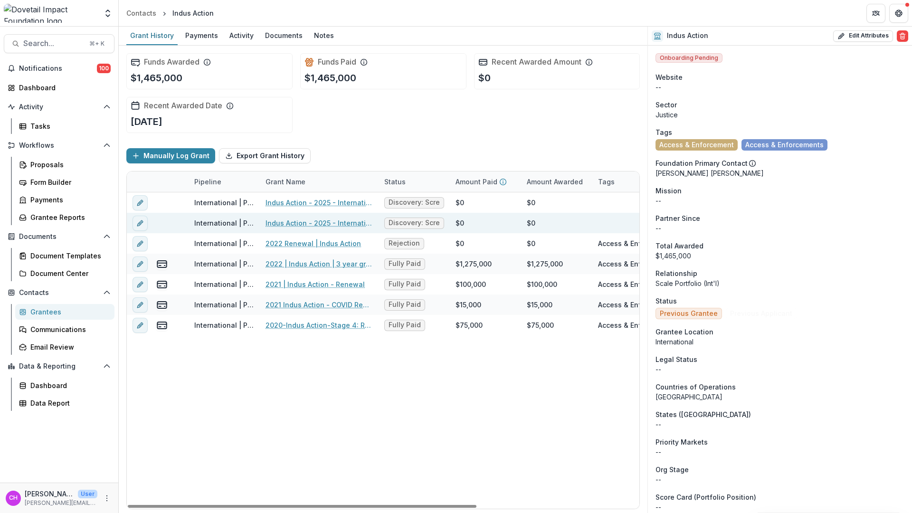
click at [353, 225] on link "Indus Action - 2025 - International Renewal Prep Form" at bounding box center [319, 223] width 107 height 10
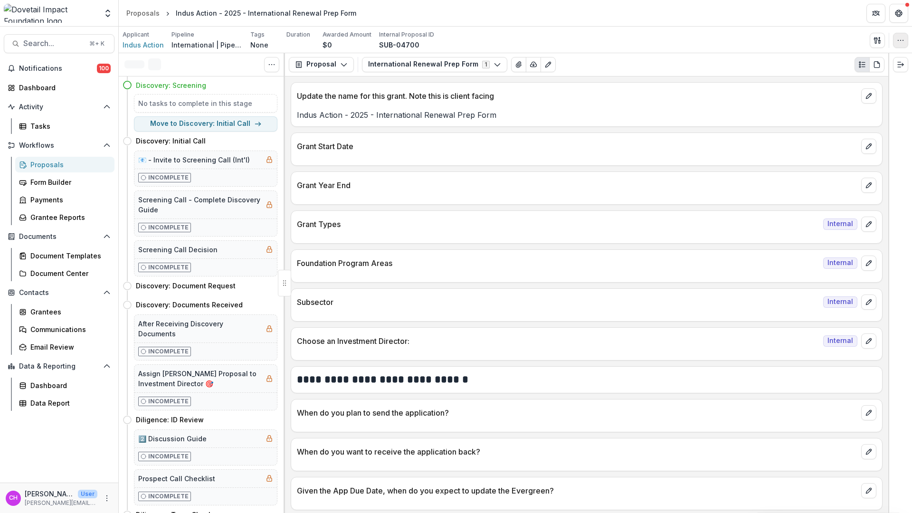
click at [902, 42] on icon "button" at bounding box center [901, 41] width 8 height 8
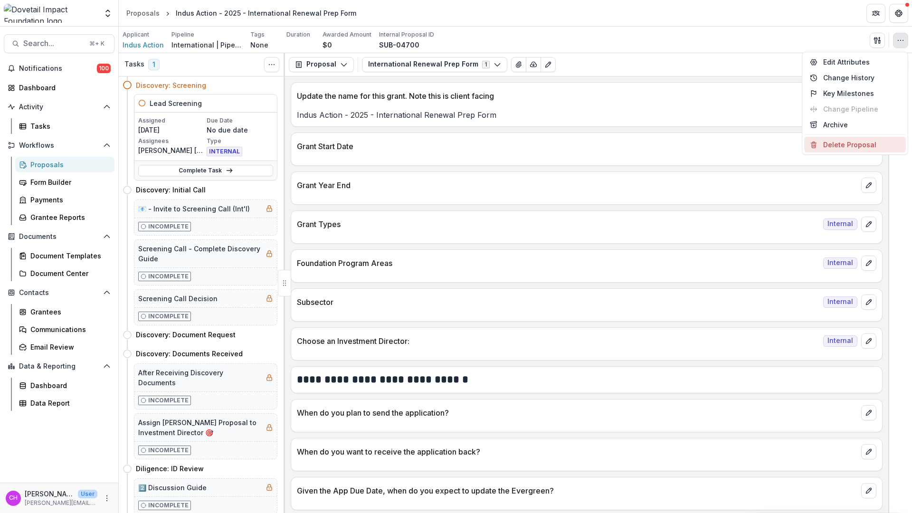
click at [874, 146] on button "Delete Proposal" at bounding box center [856, 145] width 102 height 16
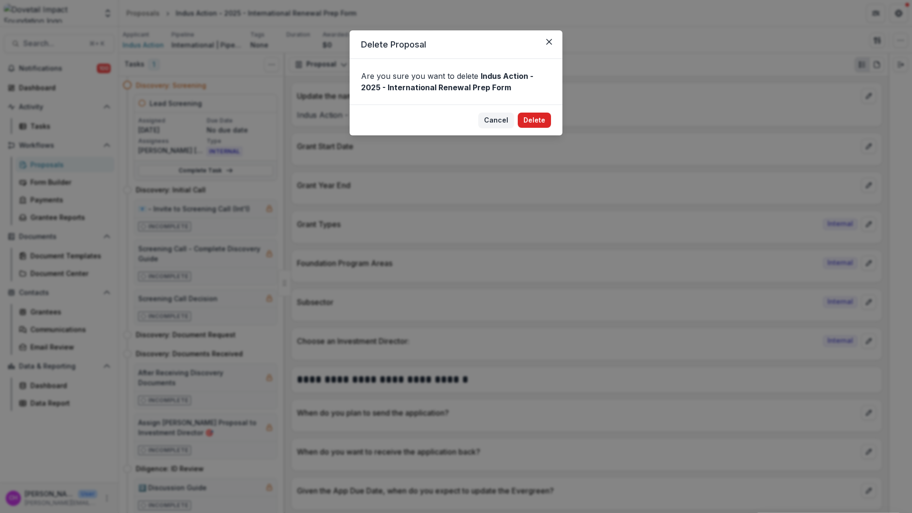
click at [533, 118] on button "Delete" at bounding box center [534, 120] width 33 height 15
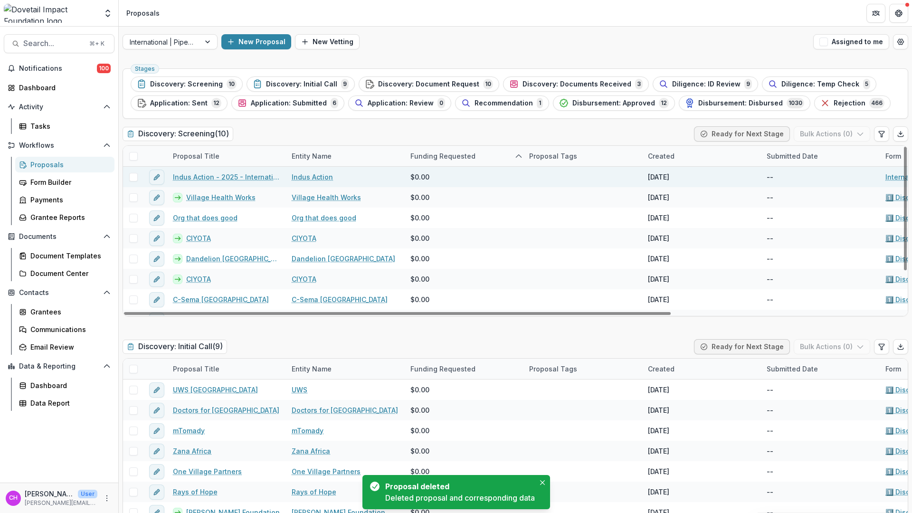
click at [234, 176] on link "Indus Action - 2025 - International Renewal Prep Form" at bounding box center [226, 177] width 107 height 10
